Goal: Transaction & Acquisition: Purchase product/service

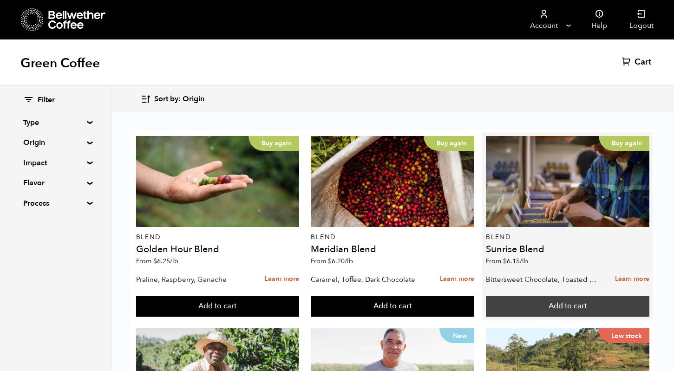
click at [581, 307] on button "Add to cart" at bounding box center [567, 306] width 163 height 21
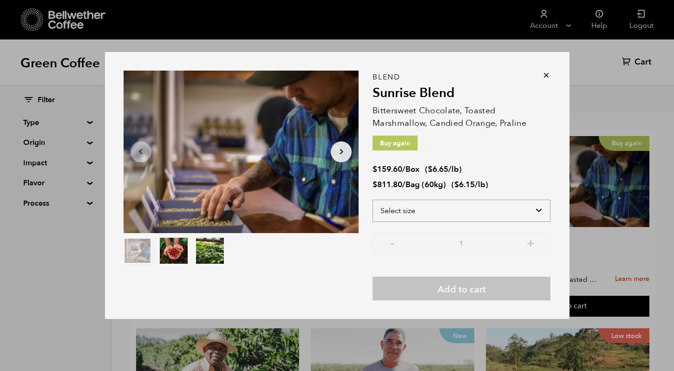
click at [412, 209] on select "Select size Bag (60kg) (132 lbs) Box (24 lbs)" at bounding box center [461, 211] width 178 height 22
select select "box"
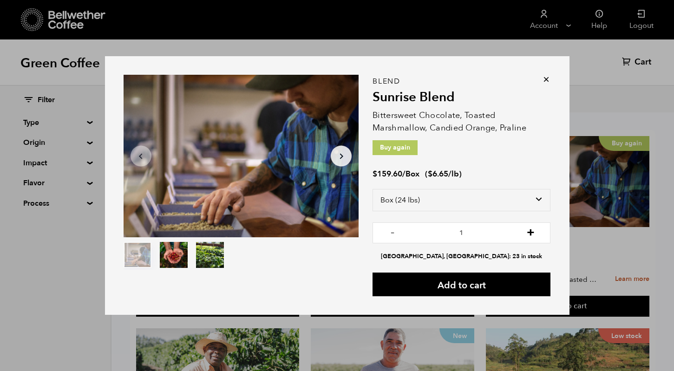
click at [532, 233] on button "+" at bounding box center [531, 231] width 12 height 9
type input "4"
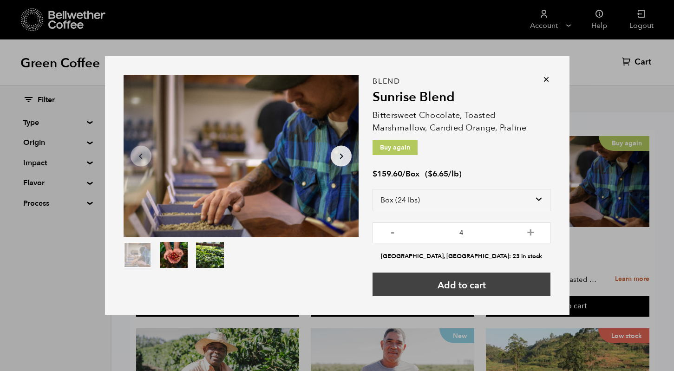
click at [490, 281] on button "Add to cart" at bounding box center [461, 285] width 178 height 24
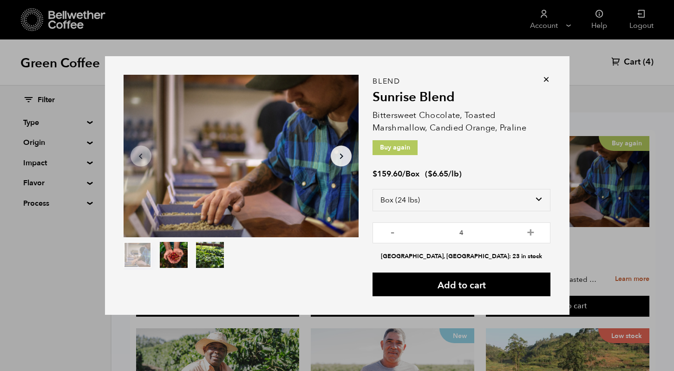
click at [544, 78] on icon at bounding box center [546, 79] width 9 height 9
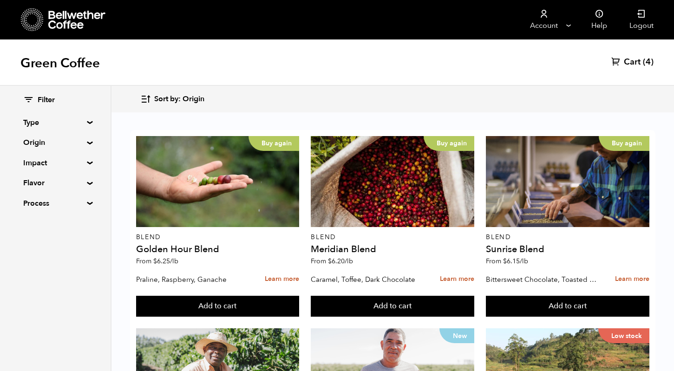
scroll to position [439, 0]
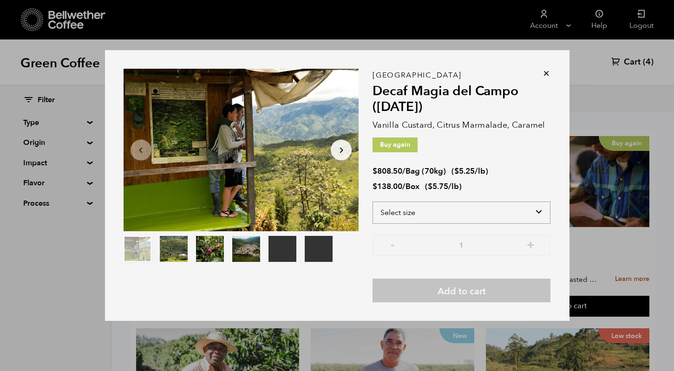
click at [496, 202] on select "Select size Bag (70kg) (154 lbs) Box (24 lbs)" at bounding box center [461, 213] width 178 height 22
select select "box"
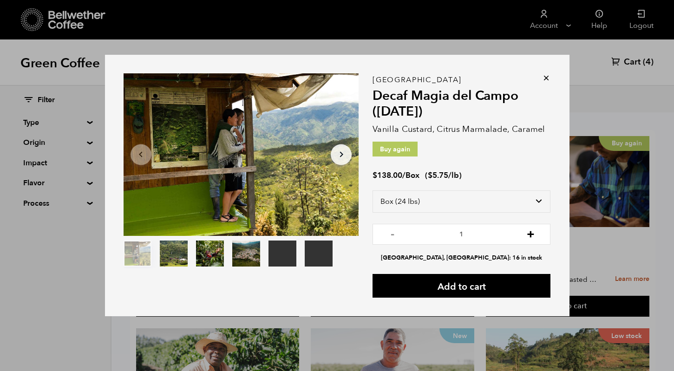
click at [536, 233] on button "+" at bounding box center [531, 233] width 12 height 9
type input "2"
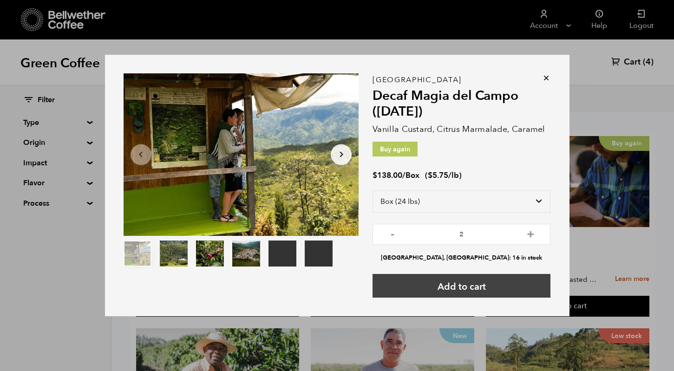
click at [476, 279] on button "Add to cart" at bounding box center [461, 286] width 178 height 24
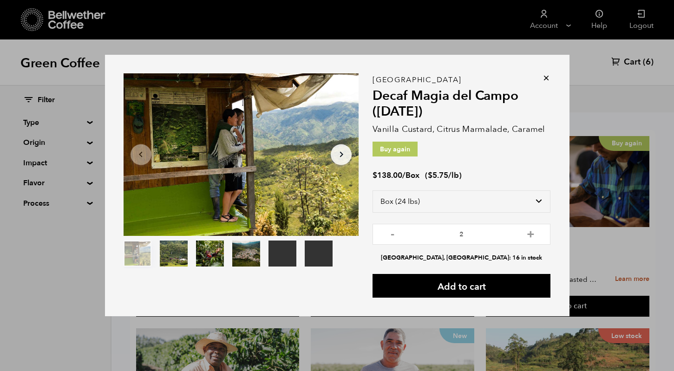
click at [589, 63] on div "Your browser does not support the video tag. Your browser does not support the …" at bounding box center [337, 185] width 674 height 371
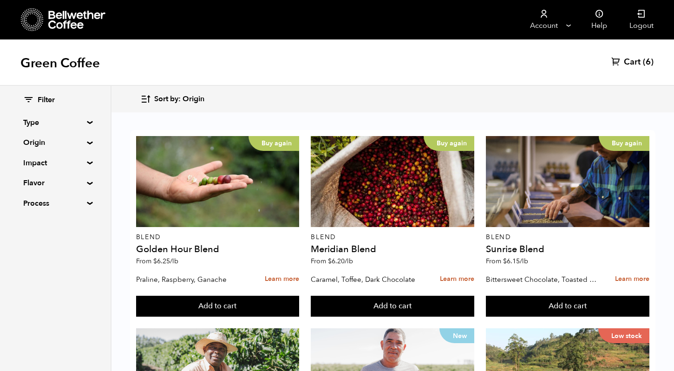
click at [641, 63] on link "Cart (6)" at bounding box center [632, 62] width 42 height 11
click at [647, 61] on span "(6)" at bounding box center [648, 62] width 11 height 11
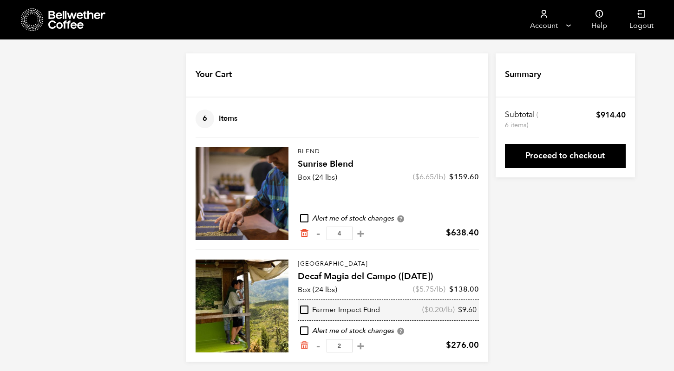
scroll to position [5, 0]
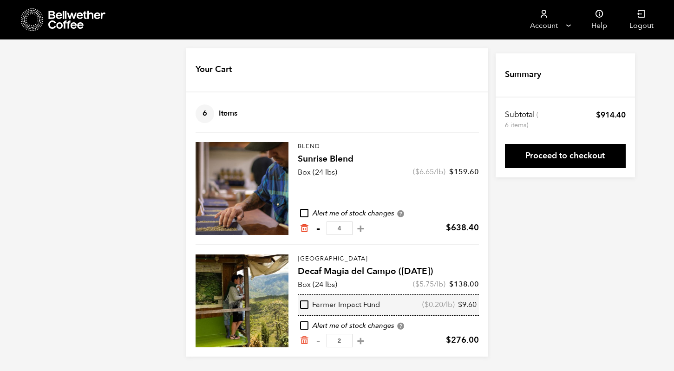
click at [320, 228] on button "-" at bounding box center [319, 228] width 12 height 9
type input "3"
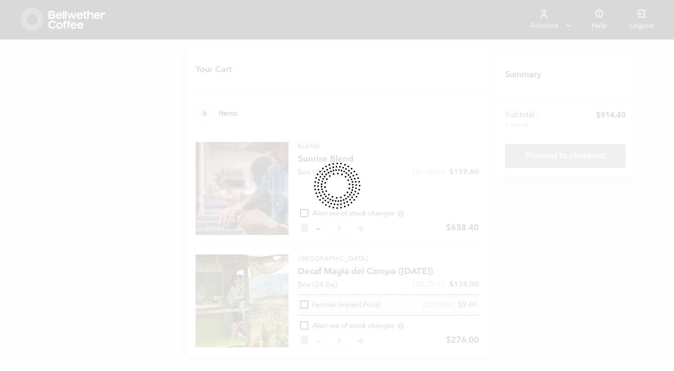
click at [320, 228] on div at bounding box center [337, 185] width 674 height 371
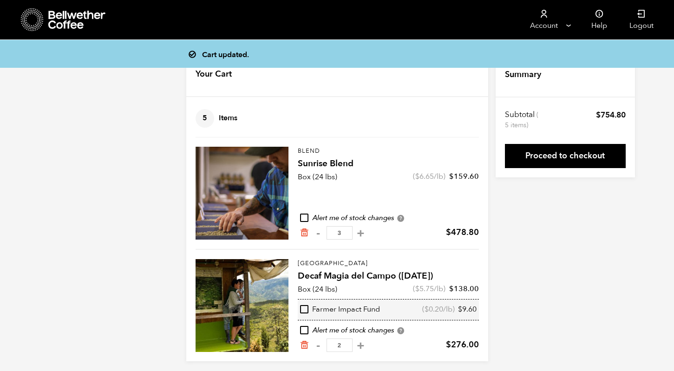
scroll to position [0, 0]
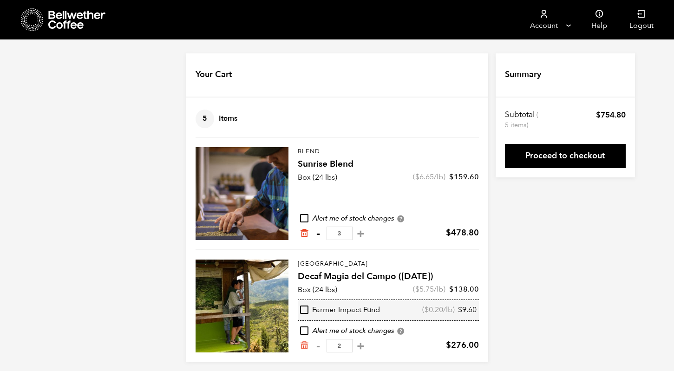
click at [319, 235] on button "-" at bounding box center [319, 233] width 12 height 9
type input "2"
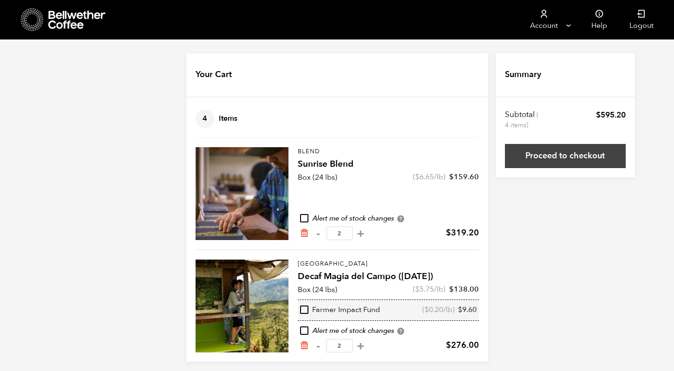
click at [547, 155] on link "Proceed to checkout" at bounding box center [565, 156] width 121 height 24
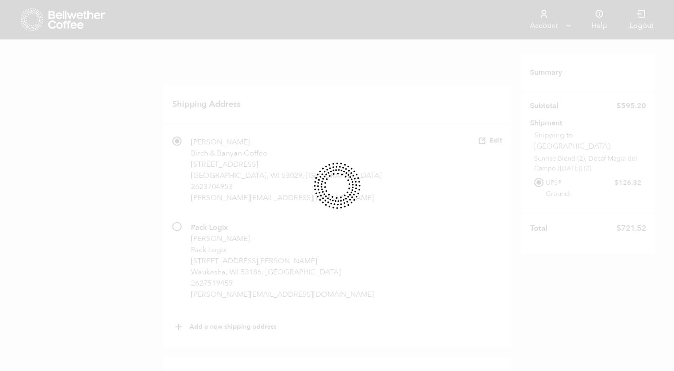
radio input "true"
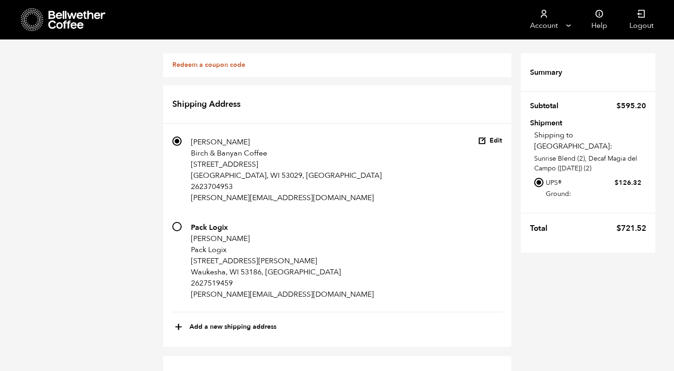
scroll to position [431, 0]
radio input "true"
